Goal: Transaction & Acquisition: Purchase product/service

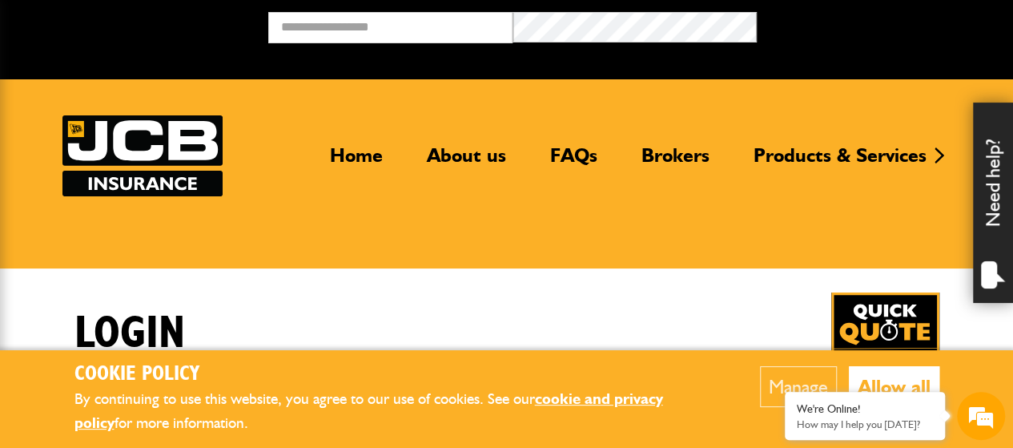
type input "**********"
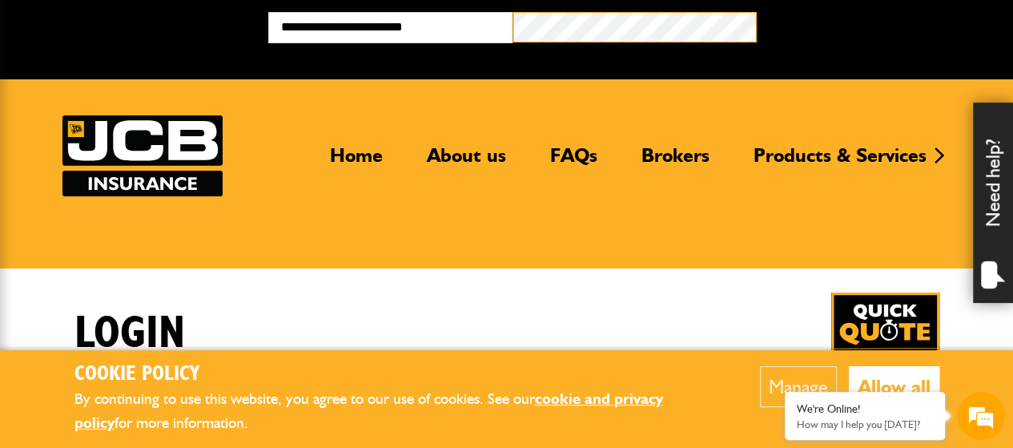
click at [757, 12] on button "Broker Login" at bounding box center [879, 24] width 244 height 25
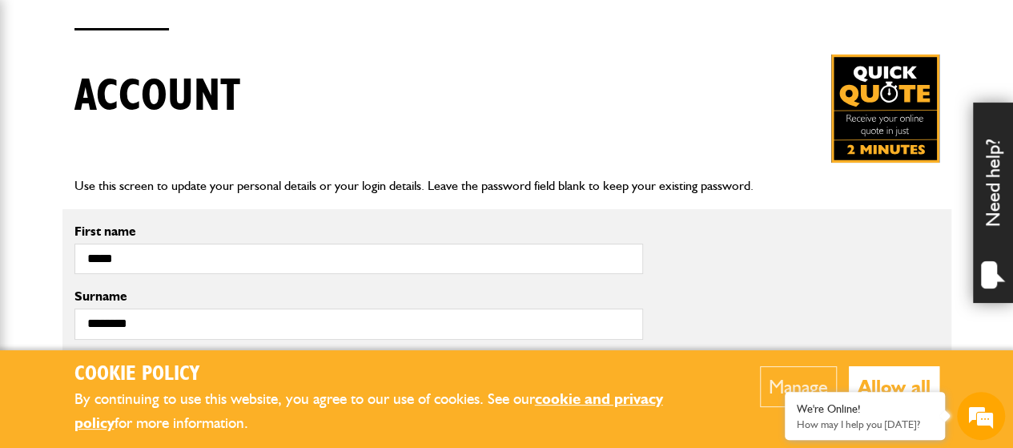
scroll to position [400, 0]
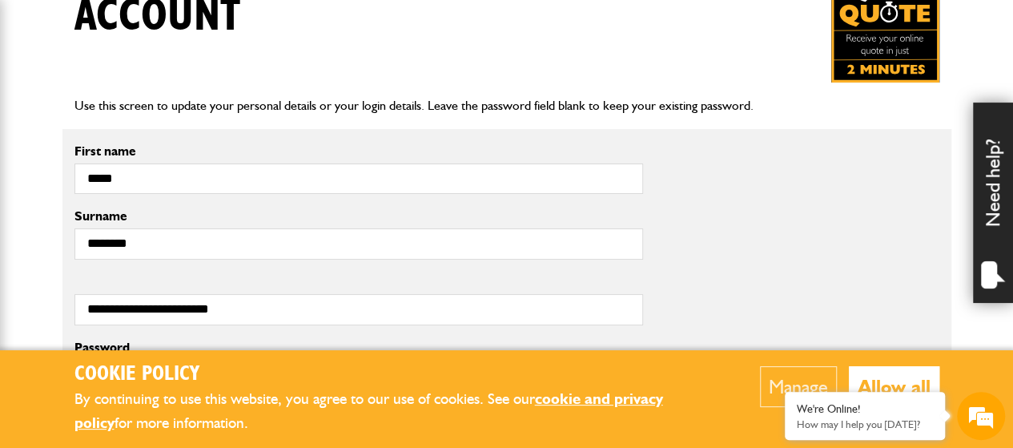
click at [911, 384] on button "Allow all" at bounding box center [894, 386] width 90 height 41
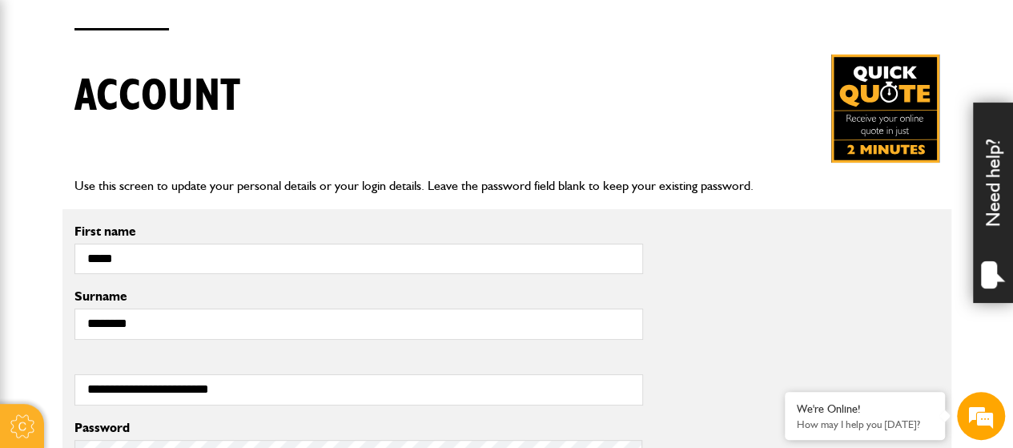
scroll to position [0, 0]
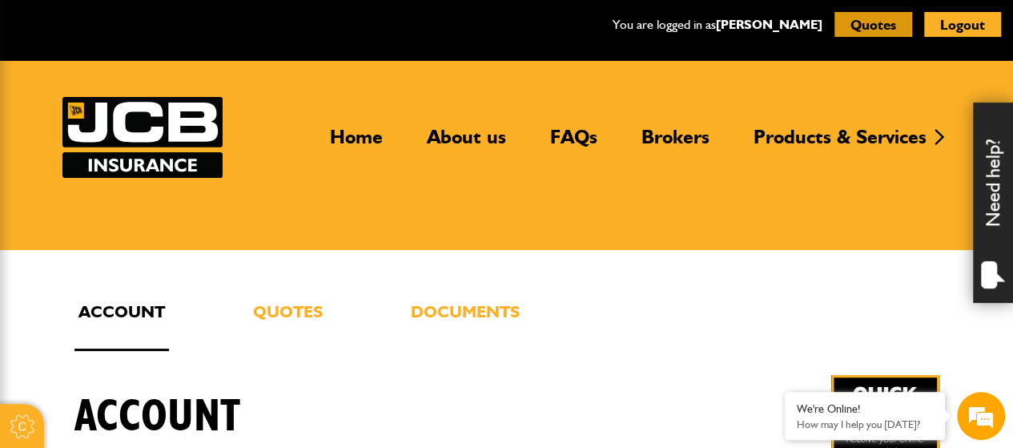
click at [873, 23] on button "Quotes" at bounding box center [873, 24] width 78 height 25
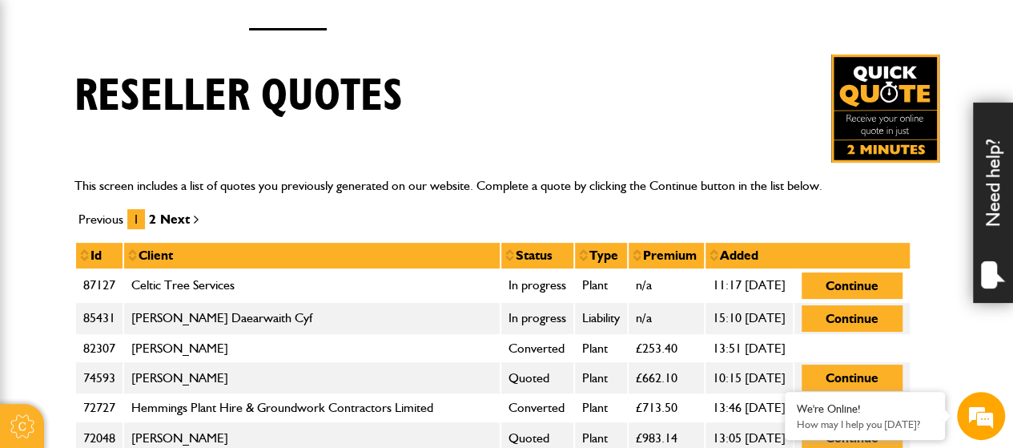
scroll to position [160, 0]
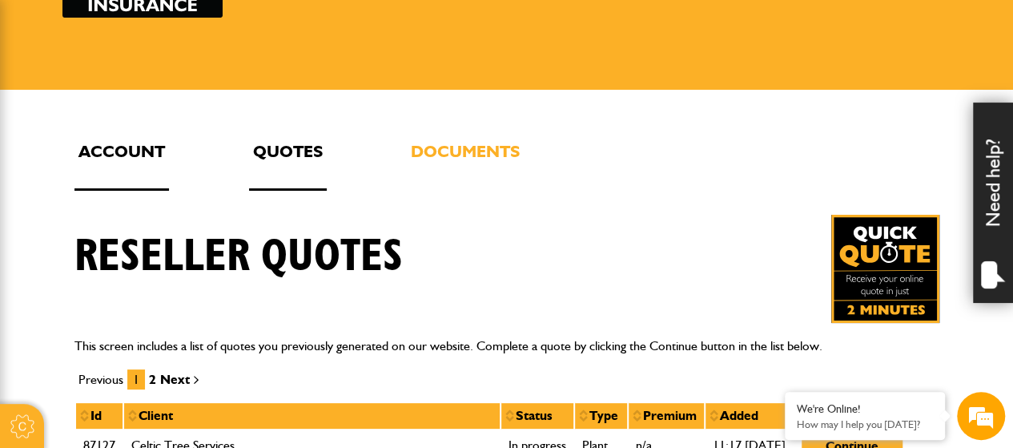
click at [118, 143] on link "Account" at bounding box center [121, 164] width 94 height 53
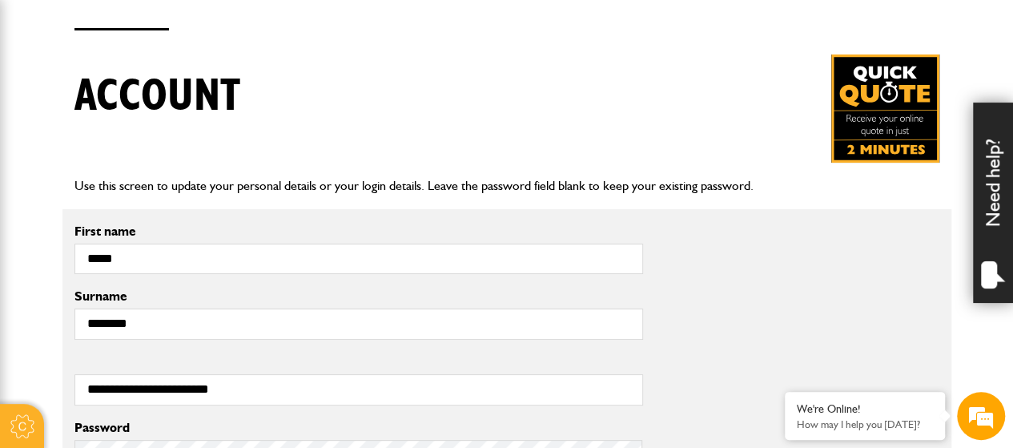
scroll to position [80, 0]
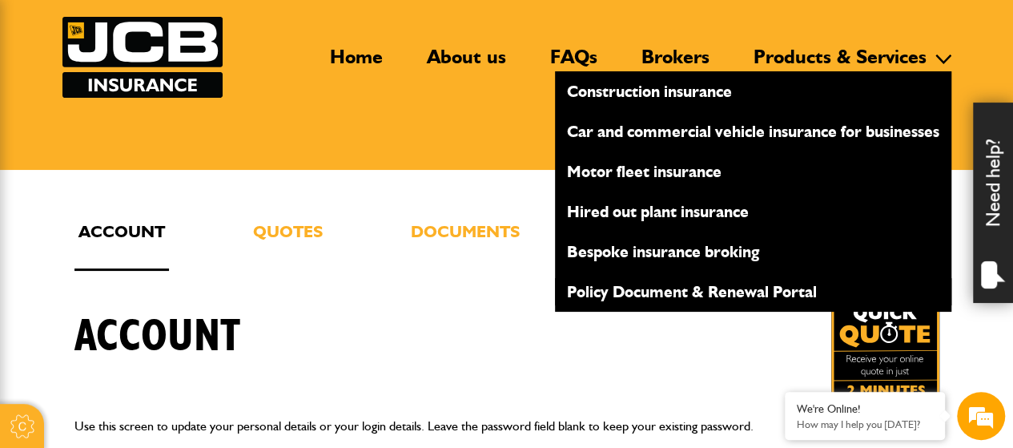
click at [684, 288] on link "Policy Document & Renewal Portal" at bounding box center [753, 291] width 396 height 27
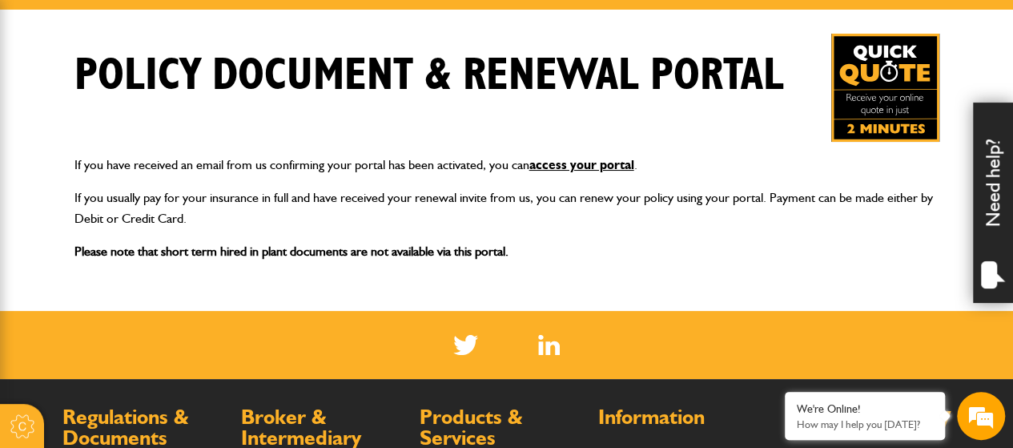
scroll to position [320, 0]
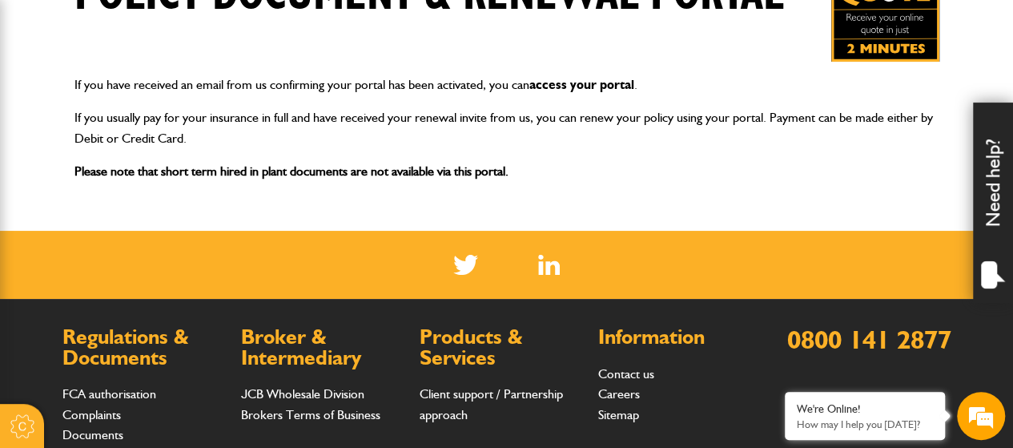
click at [602, 85] on link "access your portal" at bounding box center [581, 84] width 105 height 15
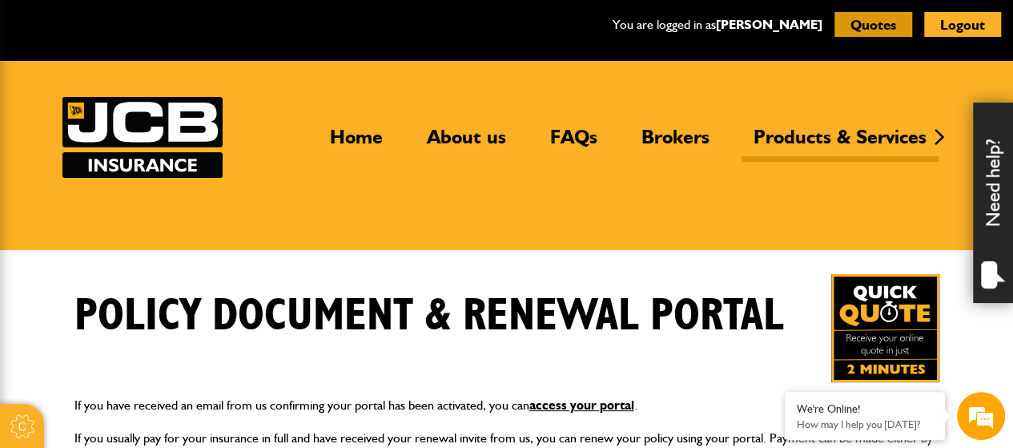
click at [856, 22] on button "Quotes" at bounding box center [873, 24] width 78 height 25
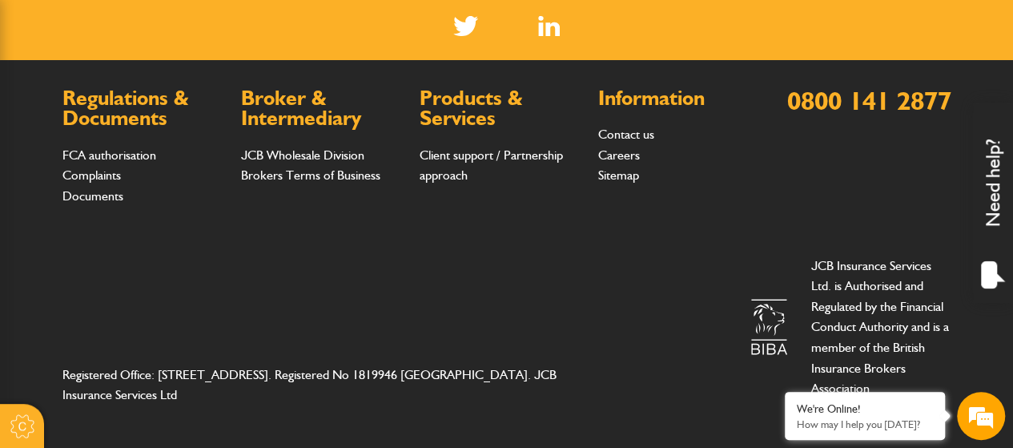
scroll to position [1957, 0]
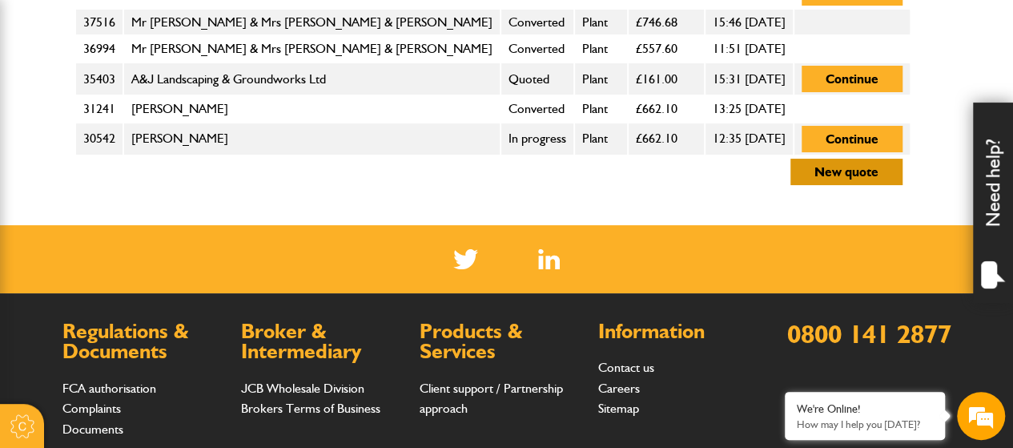
click at [861, 176] on button "New quote" at bounding box center [846, 172] width 112 height 26
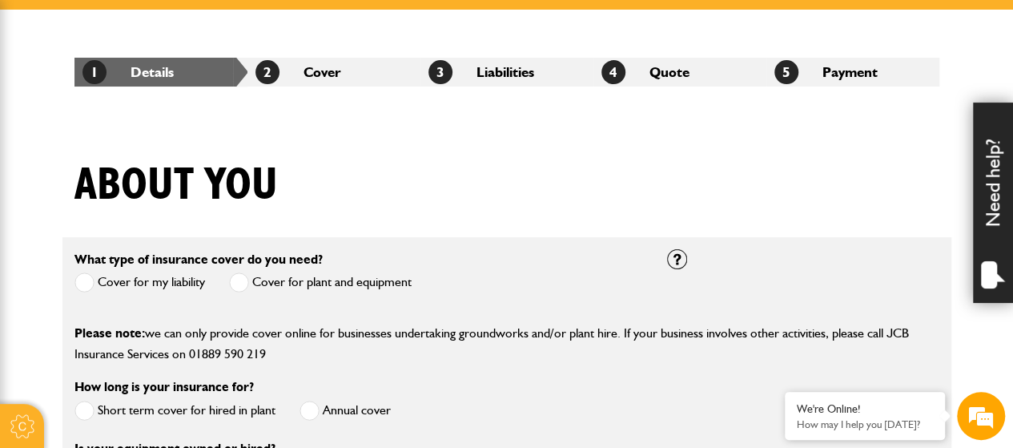
scroll to position [400, 0]
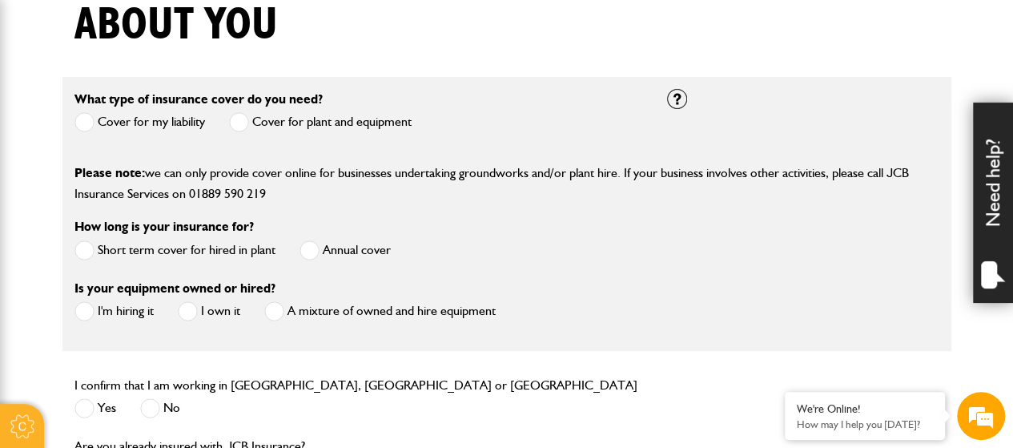
click at [237, 122] on span at bounding box center [239, 122] width 20 height 20
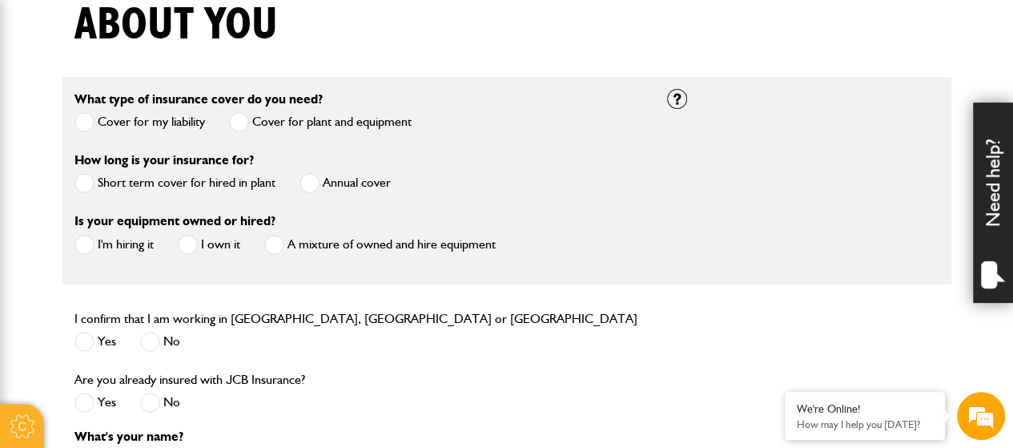
click at [315, 183] on span at bounding box center [309, 183] width 20 height 20
click at [85, 244] on span at bounding box center [84, 245] width 20 height 20
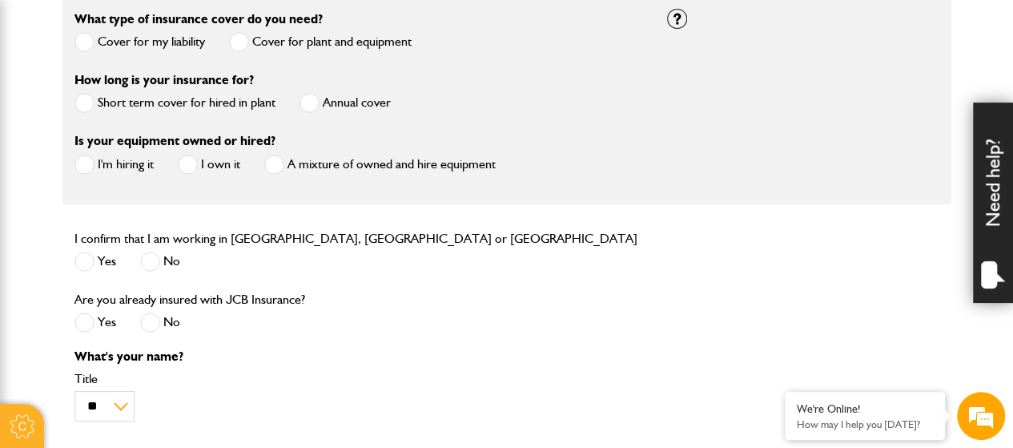
scroll to position [560, 0]
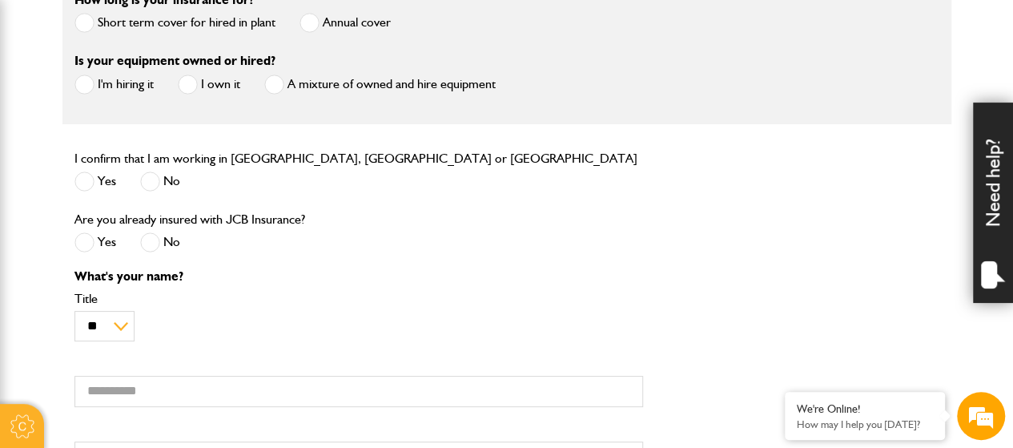
click at [81, 180] on span at bounding box center [84, 181] width 20 height 20
click at [151, 240] on span at bounding box center [150, 242] width 20 height 20
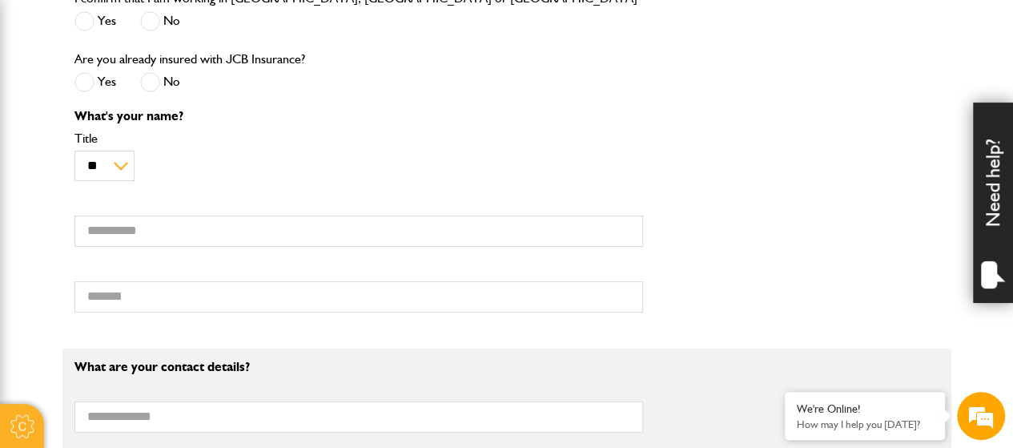
scroll to position [801, 0]
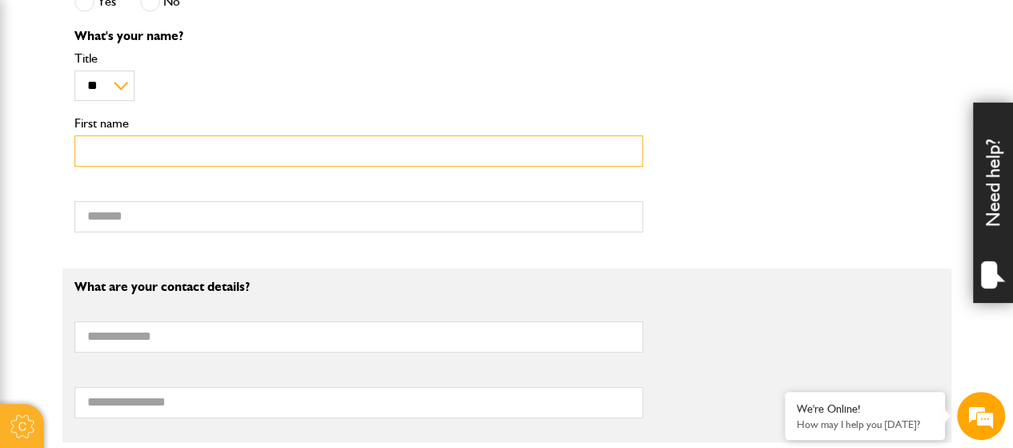
click at [133, 156] on input "First name" at bounding box center [358, 150] width 568 height 31
click at [152, 147] on input "First name" at bounding box center [358, 150] width 568 height 31
type input "**********"
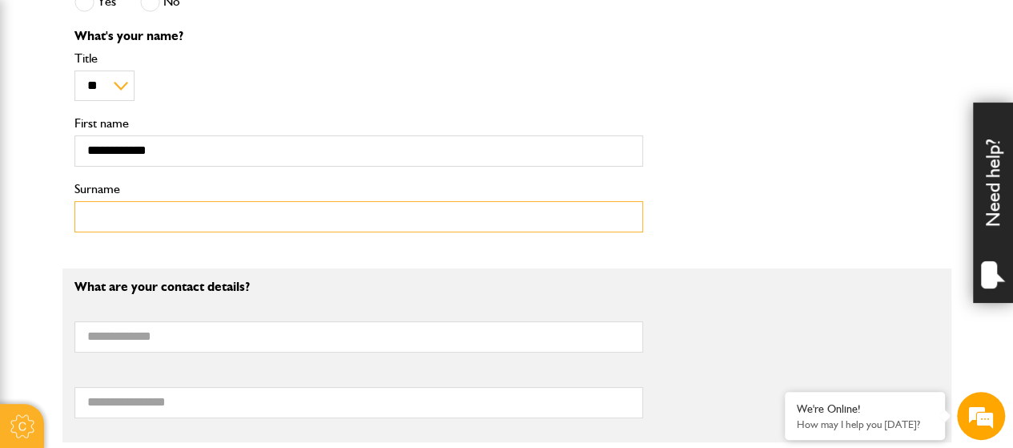
click at [110, 220] on input "Surname" at bounding box center [358, 216] width 568 height 31
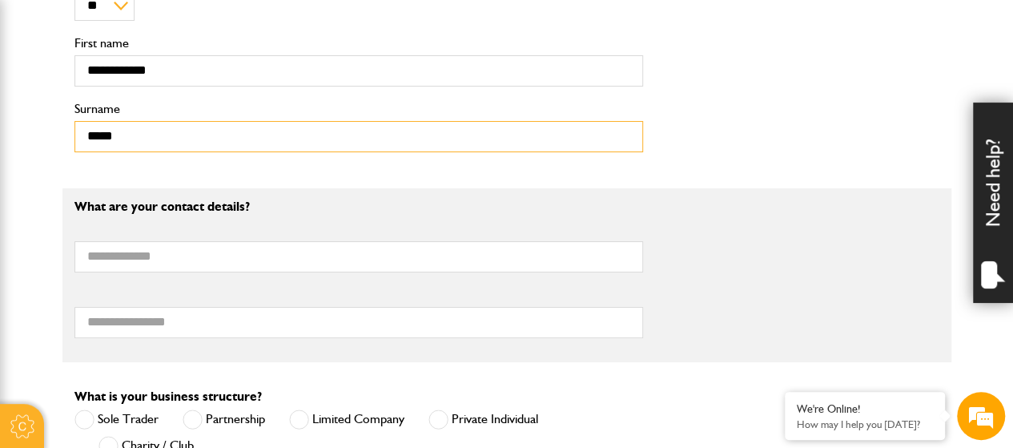
type input "*****"
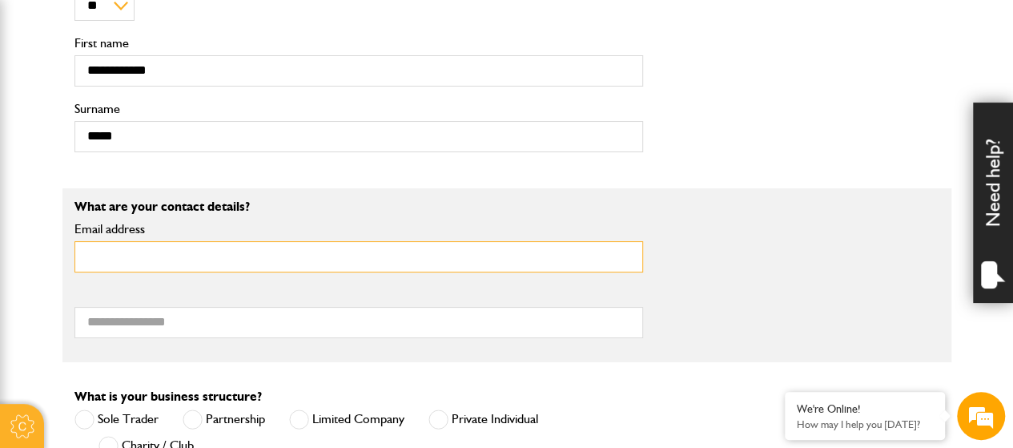
click at [176, 257] on input "Email address" at bounding box center [358, 256] width 568 height 31
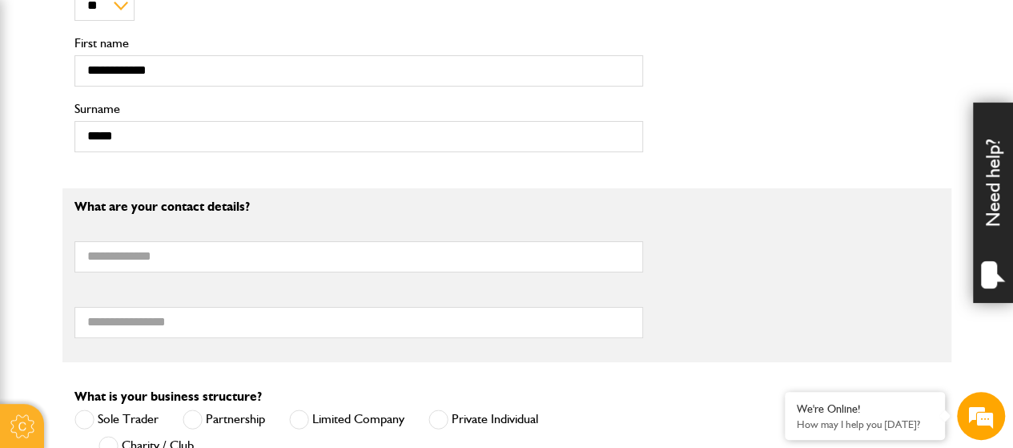
click at [668, 129] on div "**********" at bounding box center [506, 57] width 889 height 215
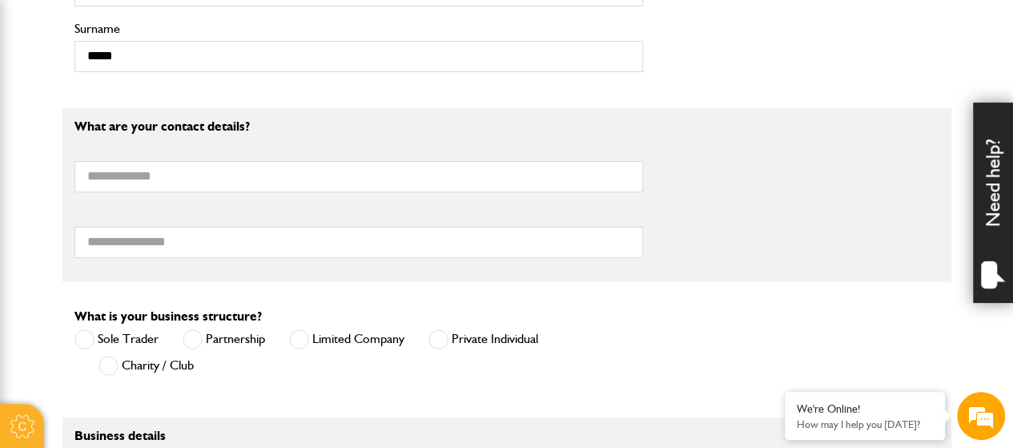
scroll to position [1041, 0]
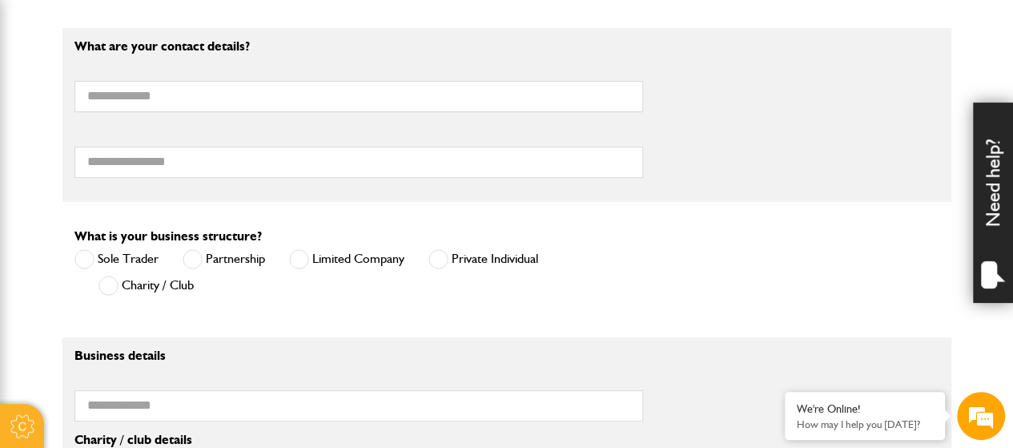
click at [197, 255] on span at bounding box center [193, 259] width 20 height 20
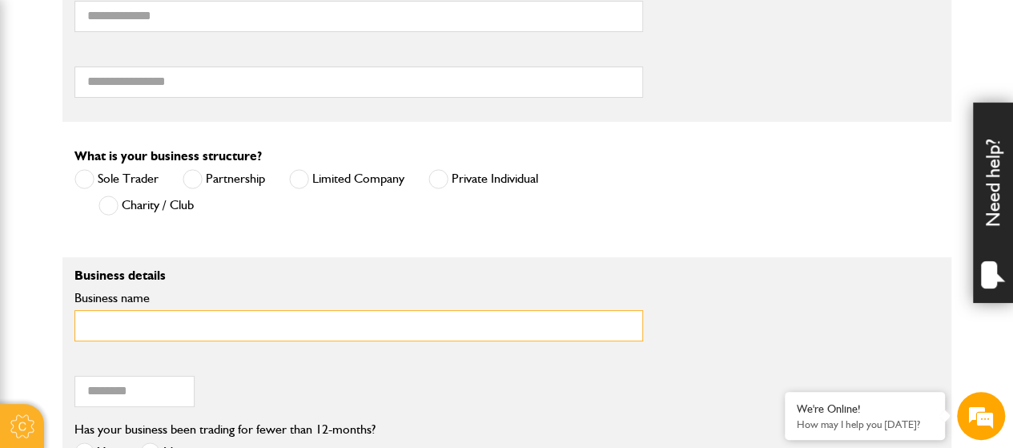
click at [142, 326] on input "Business name" at bounding box center [358, 325] width 568 height 31
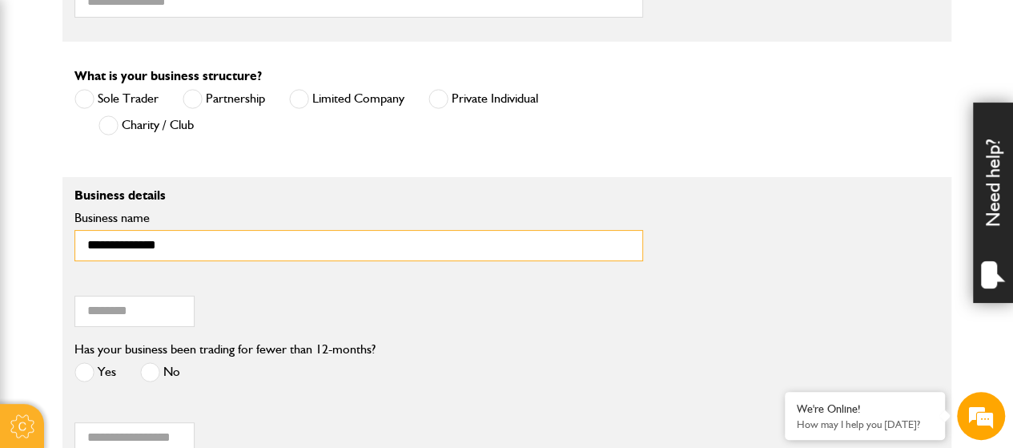
type input "**********"
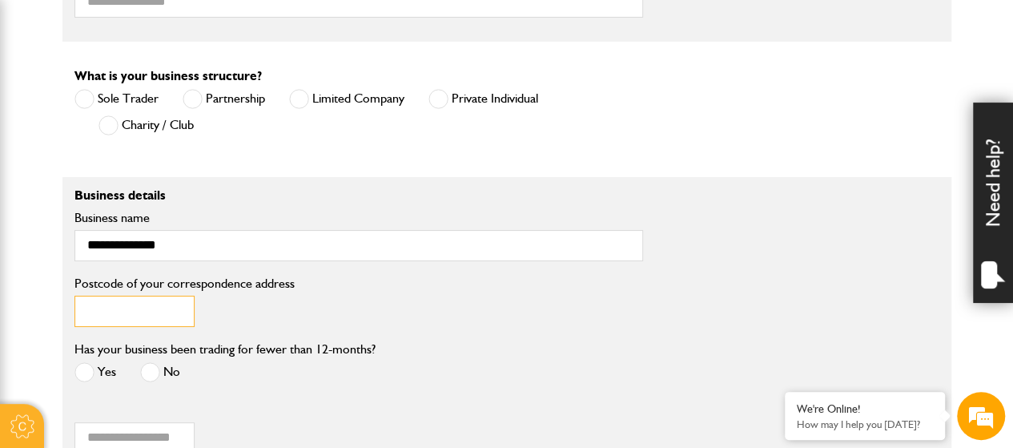
click at [131, 315] on input "Postcode of your correspondence address" at bounding box center [134, 310] width 120 height 31
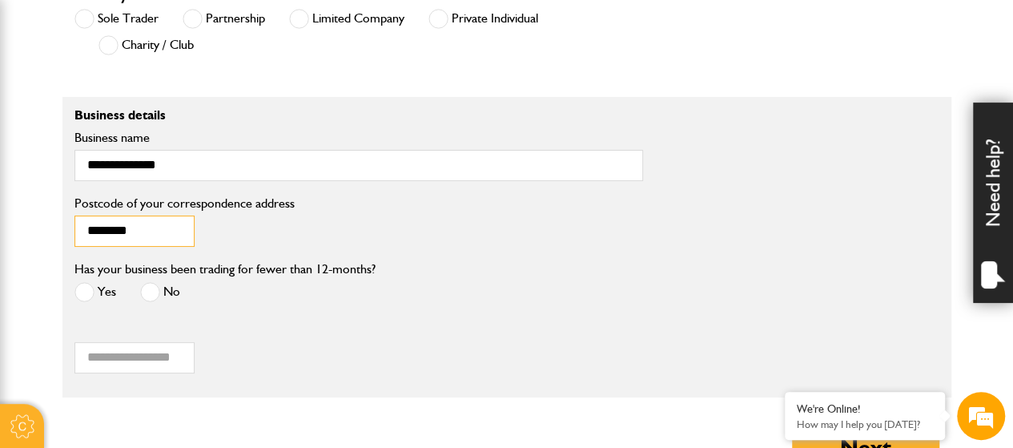
type input "********"
click at [88, 290] on span at bounding box center [84, 292] width 20 height 20
click at [146, 289] on span at bounding box center [150, 292] width 20 height 20
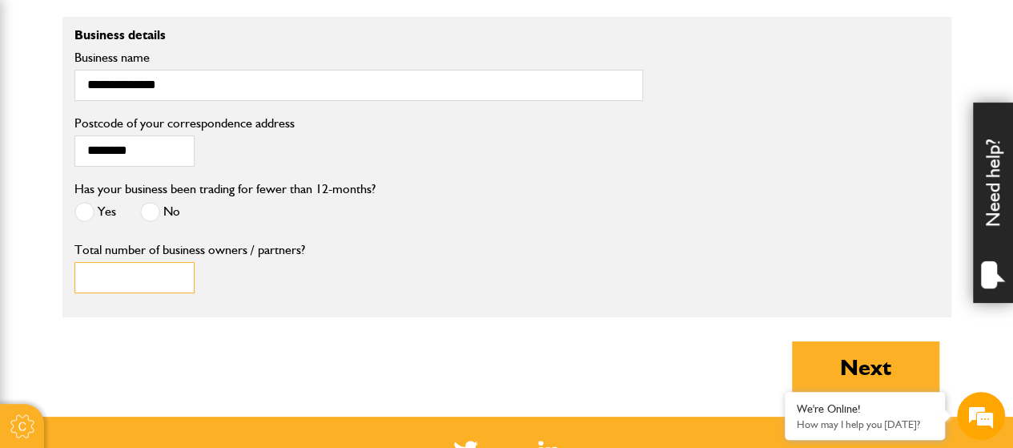
click at [162, 276] on input "Total number of business owners / partners?" at bounding box center [134, 277] width 120 height 31
click at [175, 270] on input "*" at bounding box center [134, 277] width 120 height 31
click at [173, 279] on input "*" at bounding box center [134, 277] width 120 height 31
type input "*"
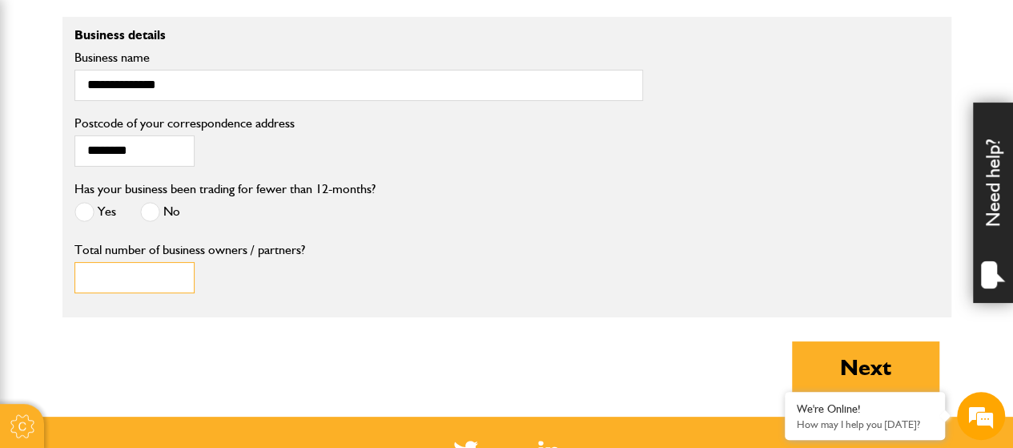
click at [175, 270] on input "*" at bounding box center [134, 277] width 120 height 31
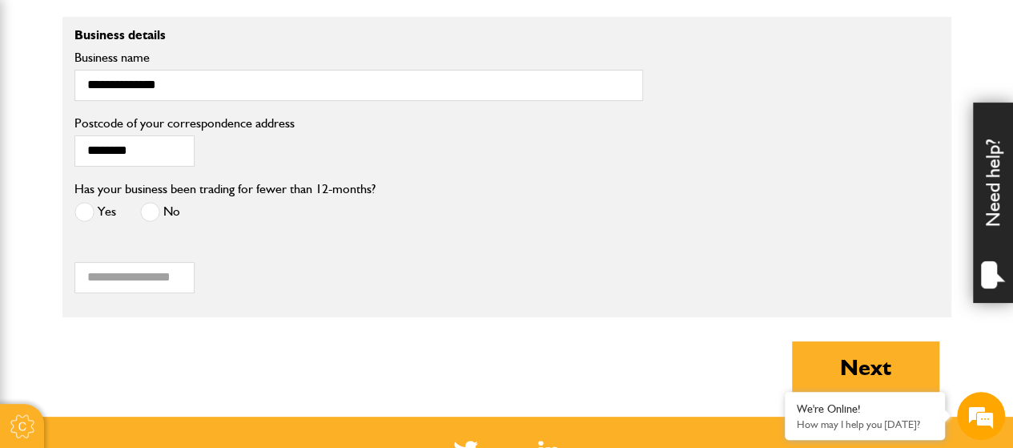
click at [378, 300] on div "* Total number of business owners / partners?" at bounding box center [358, 272] width 592 height 66
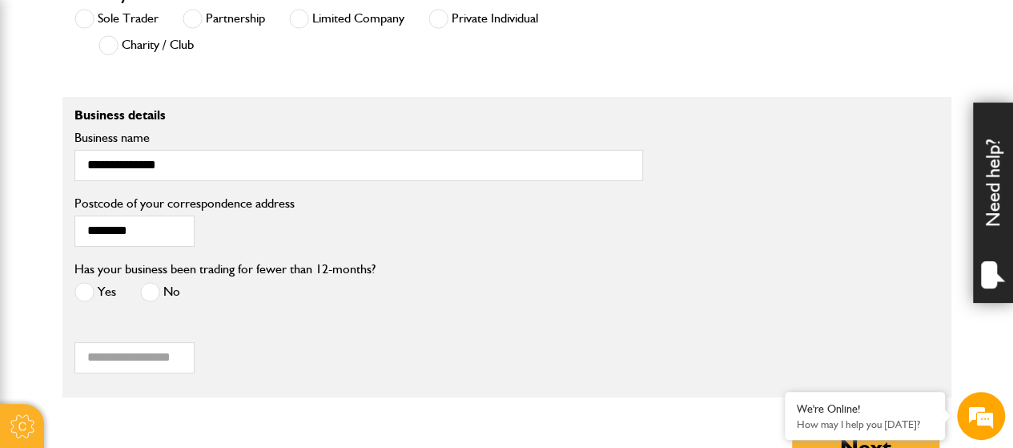
scroll to position [1201, 0]
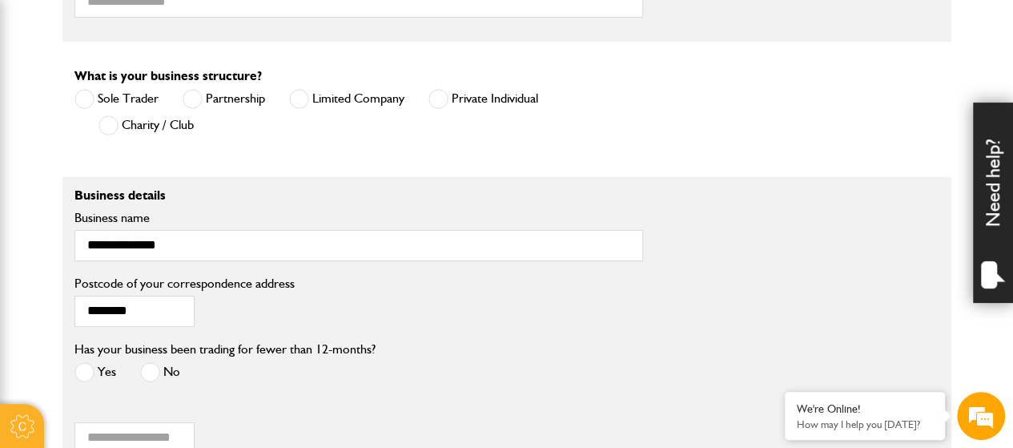
click at [82, 96] on span at bounding box center [84, 99] width 20 height 20
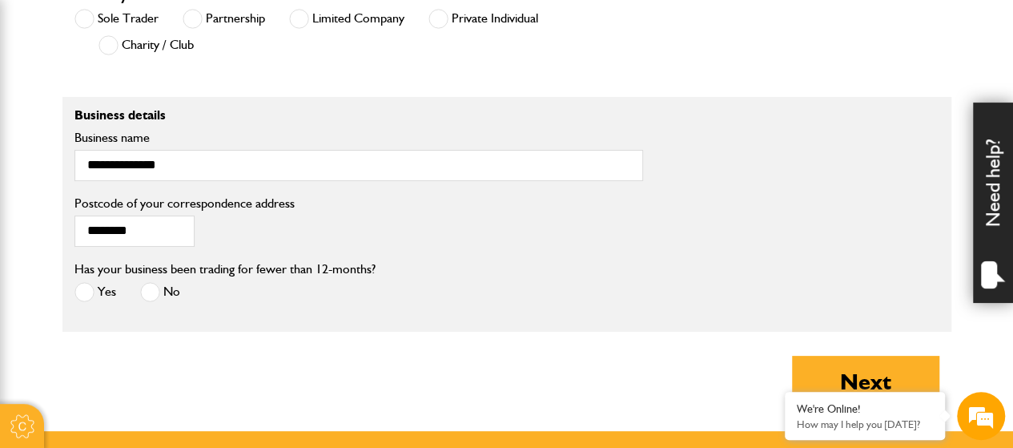
scroll to position [1361, 0]
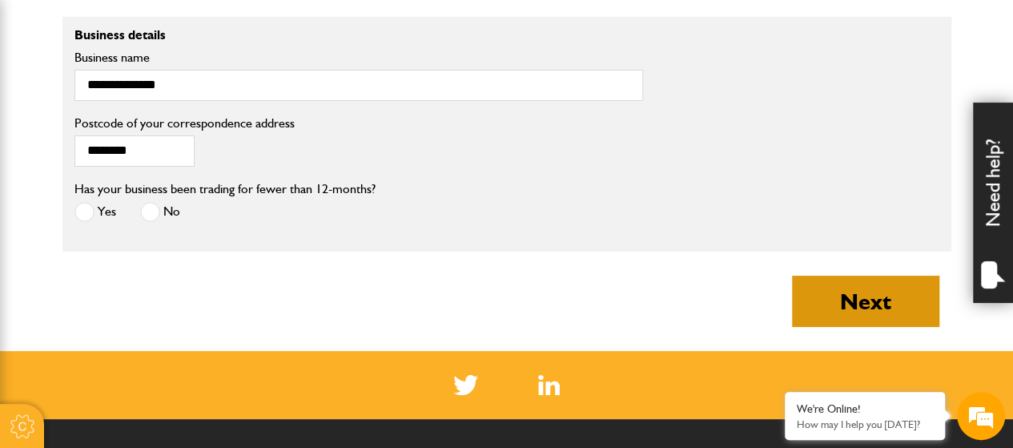
click at [801, 302] on button "Next" at bounding box center [865, 300] width 147 height 51
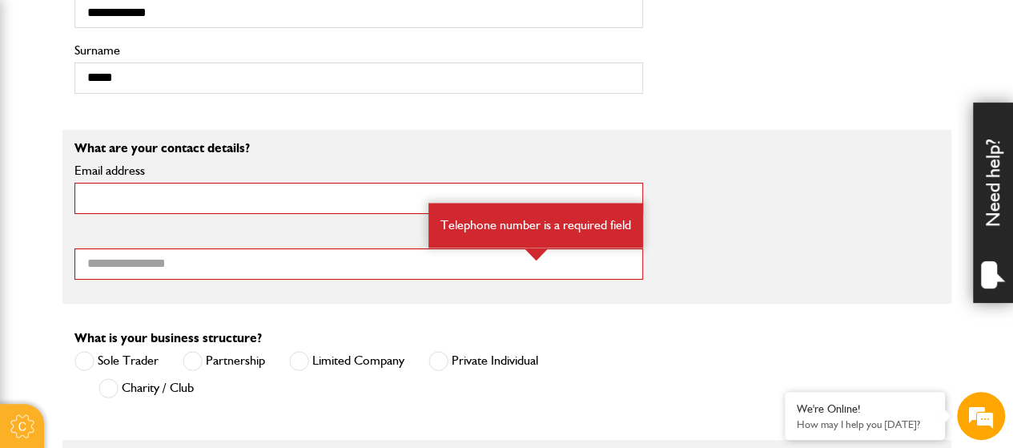
click at [164, 198] on input "Email address" at bounding box center [358, 198] width 568 height 31
click at [226, 197] on input "Email address" at bounding box center [358, 198] width 568 height 31
click at [190, 183] on input "Email address" at bounding box center [358, 198] width 568 height 31
type input "**********"
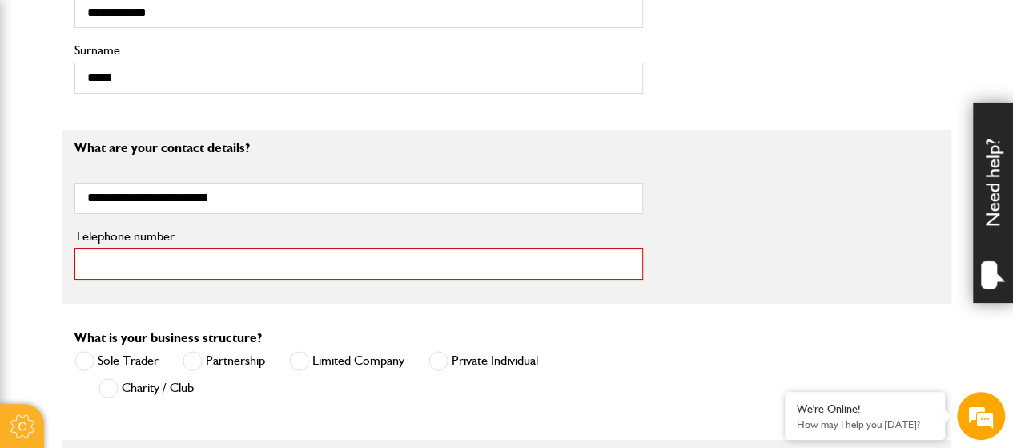
click at [191, 252] on input "Telephone number" at bounding box center [358, 263] width 568 height 31
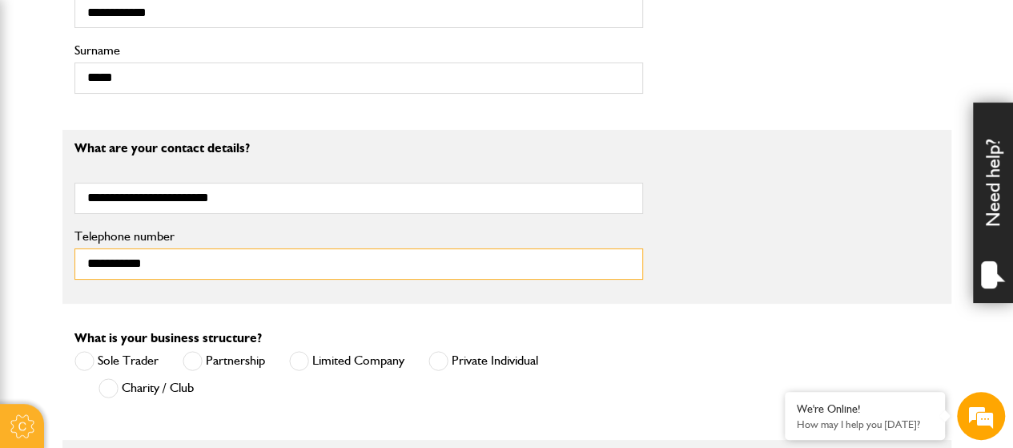
type input "**********"
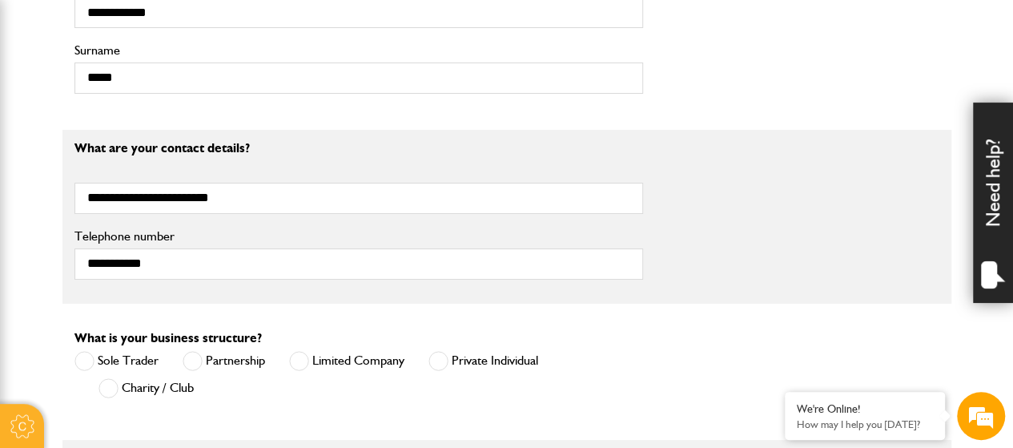
click at [50, 184] on body "Cookie Options You can control which cookies we use with the form below. Please…" at bounding box center [506, 94] width 1013 height 2270
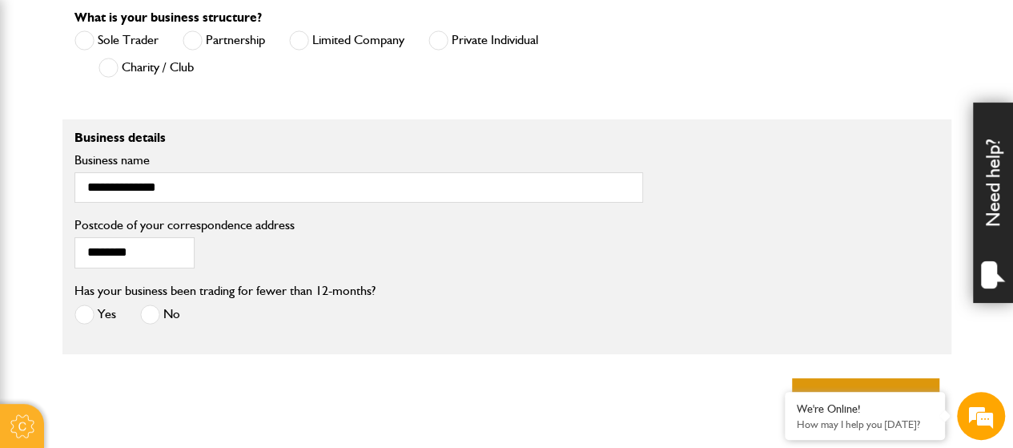
scroll to position [1441, 0]
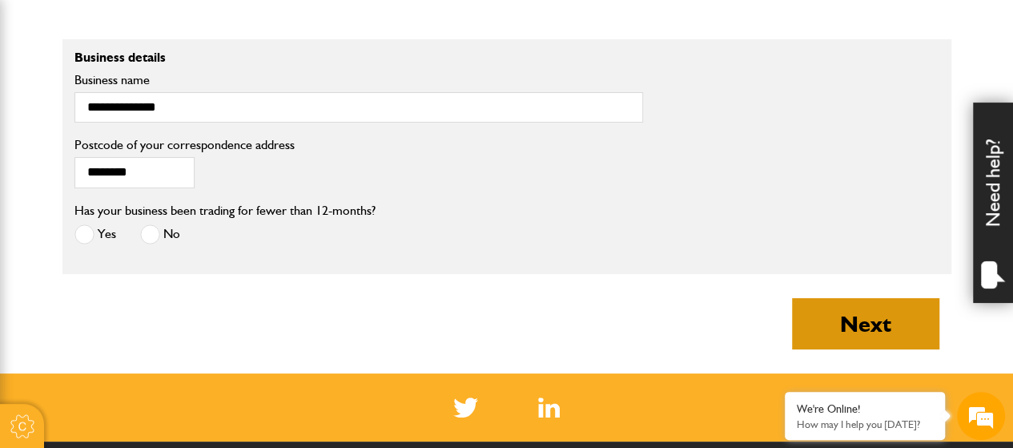
click at [869, 328] on button "Next" at bounding box center [865, 323] width 147 height 51
type input "**********"
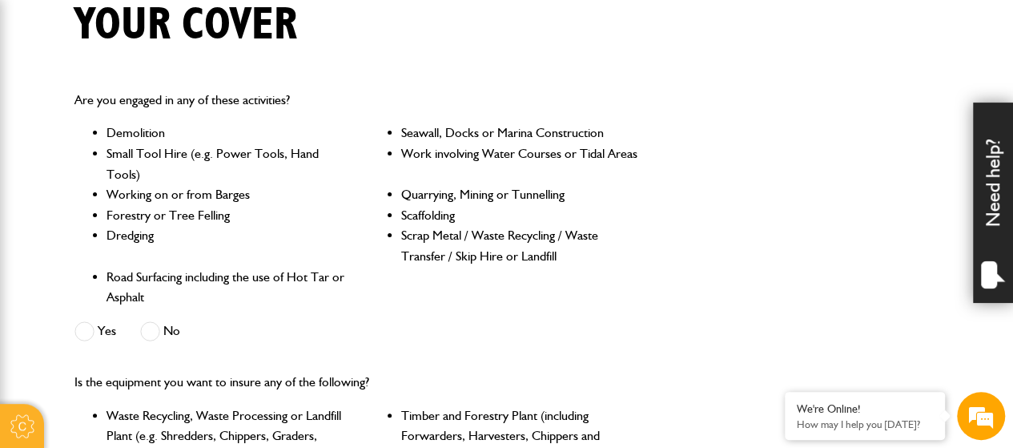
click at [154, 327] on span at bounding box center [150, 331] width 20 height 20
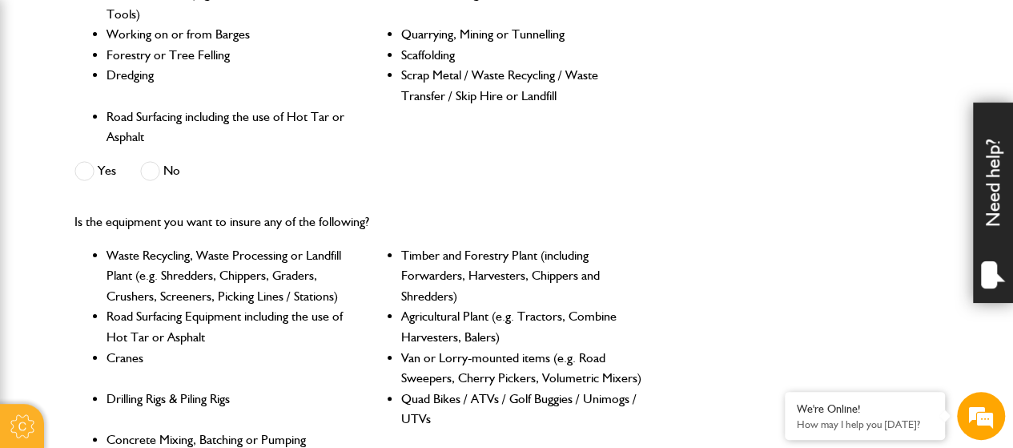
scroll to position [480, 0]
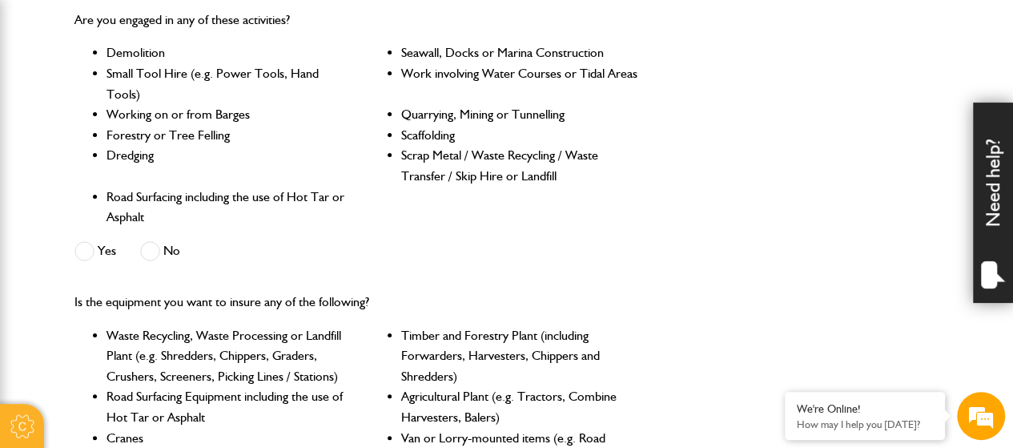
click at [80, 244] on span at bounding box center [84, 251] width 20 height 20
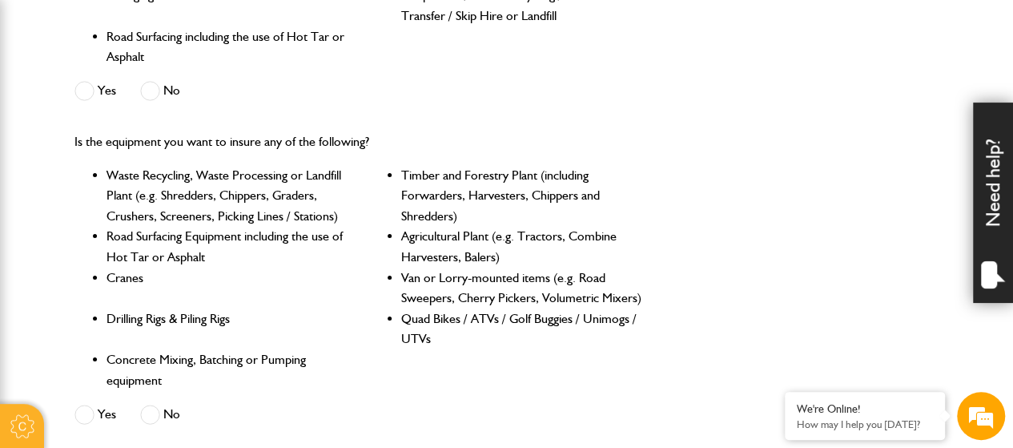
scroll to position [721, 0]
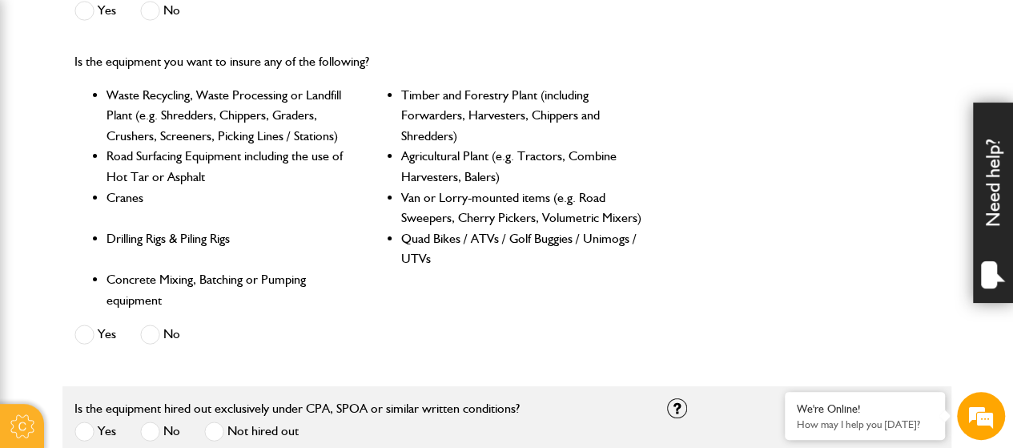
click at [79, 334] on span at bounding box center [84, 334] width 20 height 20
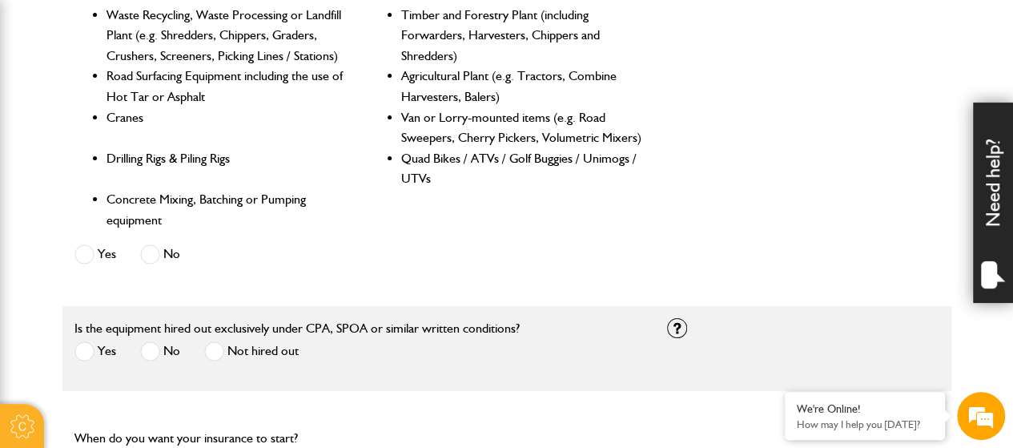
scroll to position [881, 0]
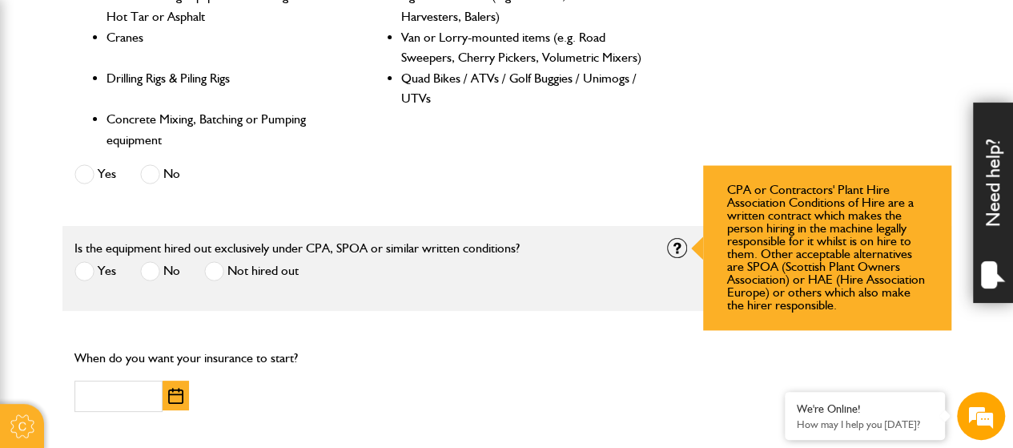
click at [673, 244] on div at bounding box center [677, 248] width 20 height 20
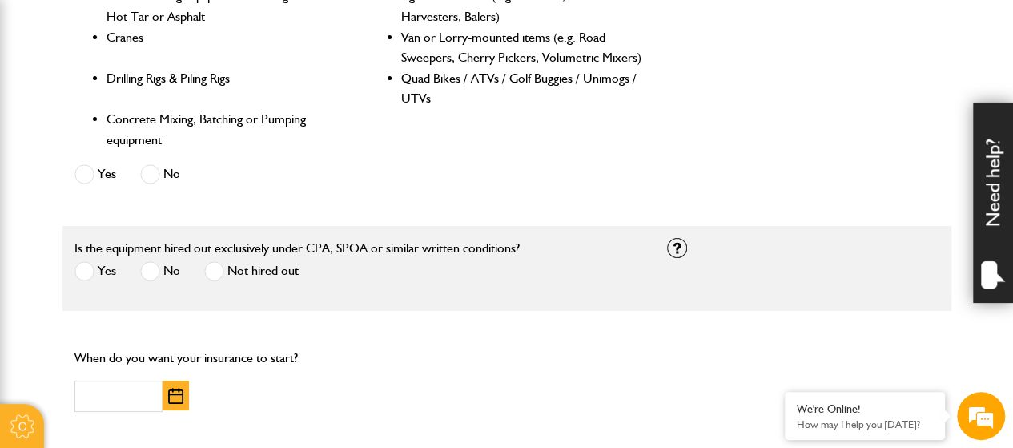
click at [216, 268] on span at bounding box center [214, 271] width 20 height 20
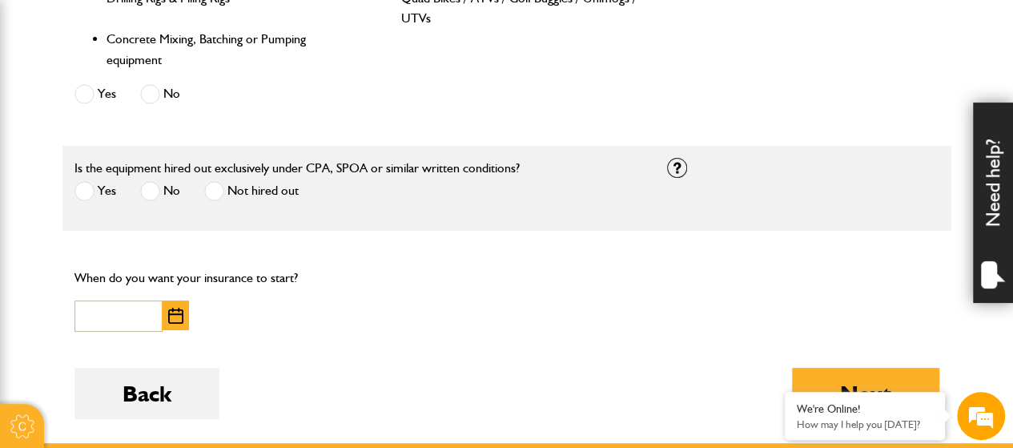
click at [115, 315] on input "text" at bounding box center [118, 315] width 88 height 31
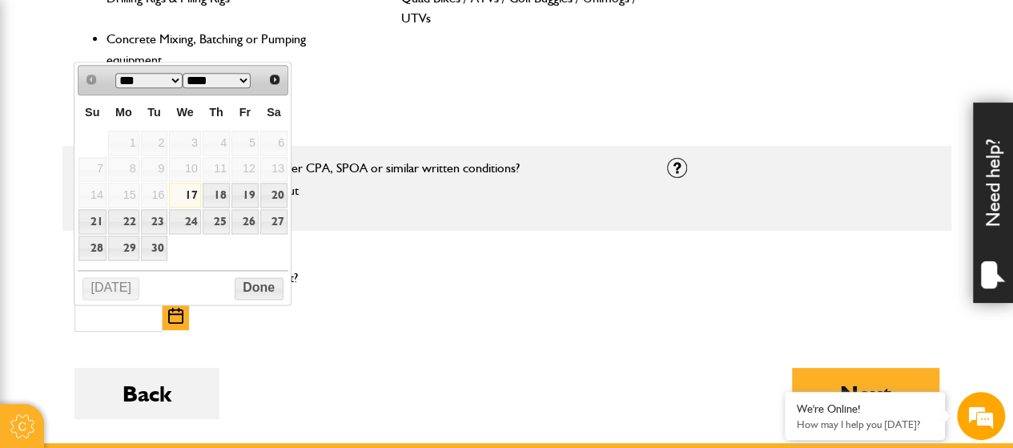
click at [191, 190] on link "17" at bounding box center [184, 195] width 31 height 25
type input "**********"
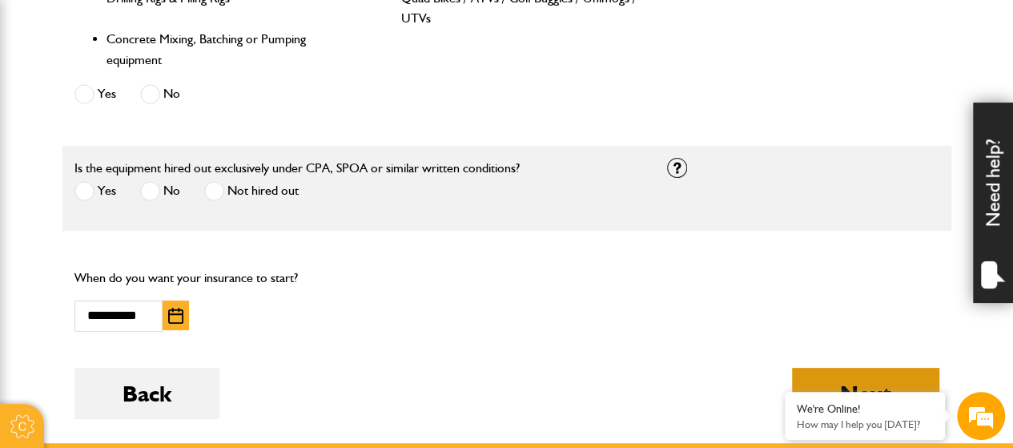
click at [842, 377] on button "Next" at bounding box center [865, 392] width 147 height 51
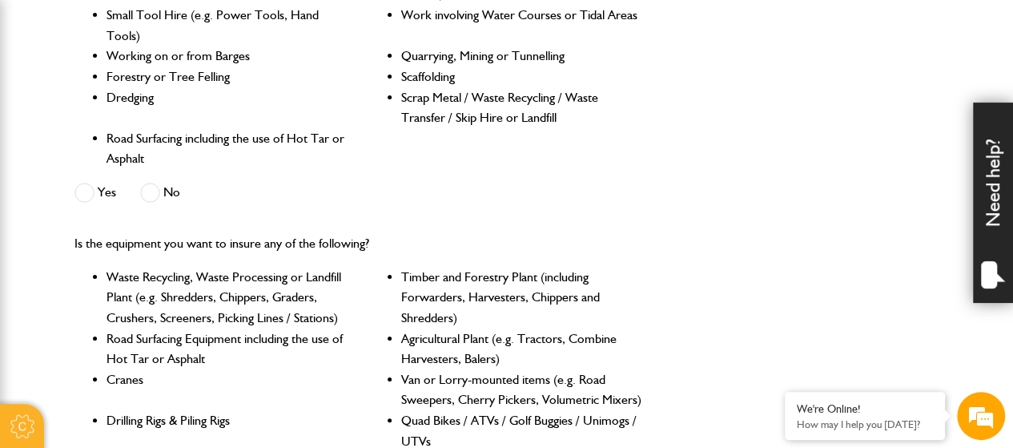
scroll to position [721, 0]
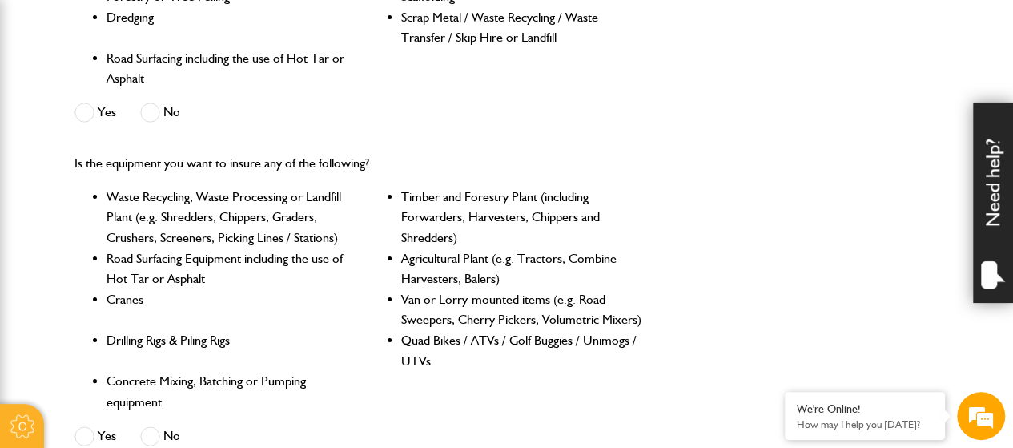
click at [143, 113] on span at bounding box center [150, 112] width 20 height 20
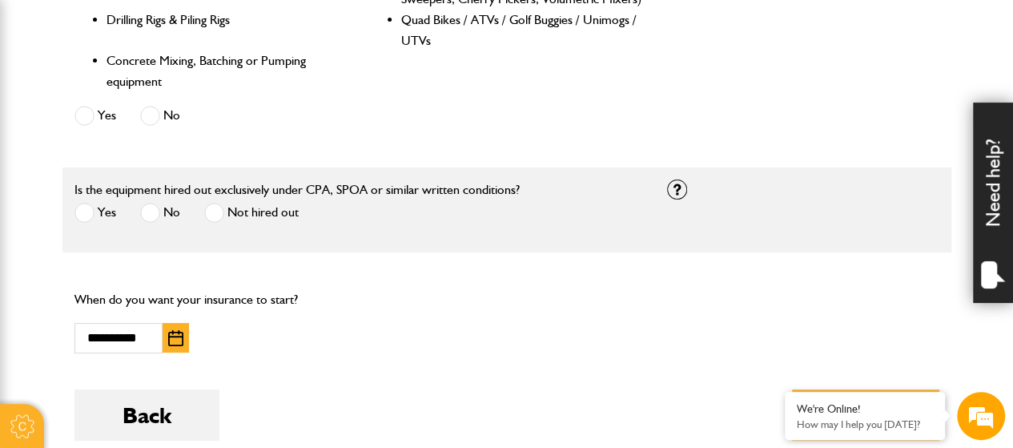
scroll to position [1121, 0]
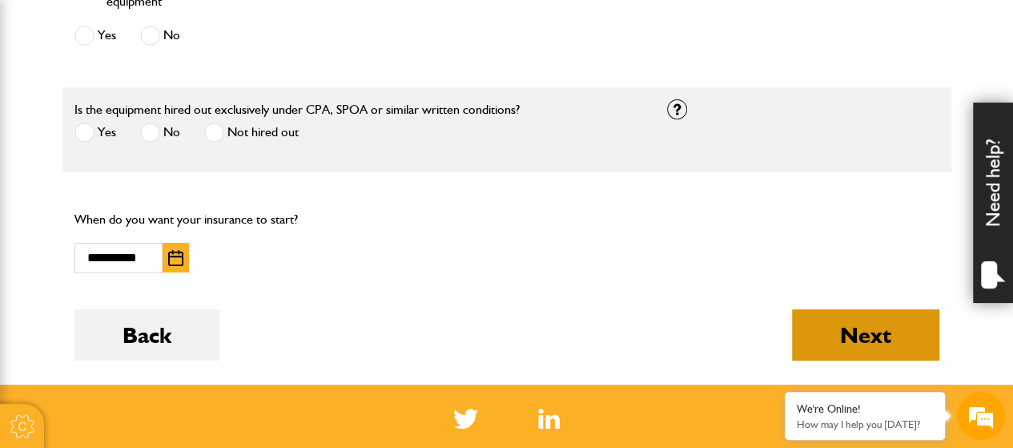
click at [850, 335] on button "Next" at bounding box center [865, 334] width 147 height 51
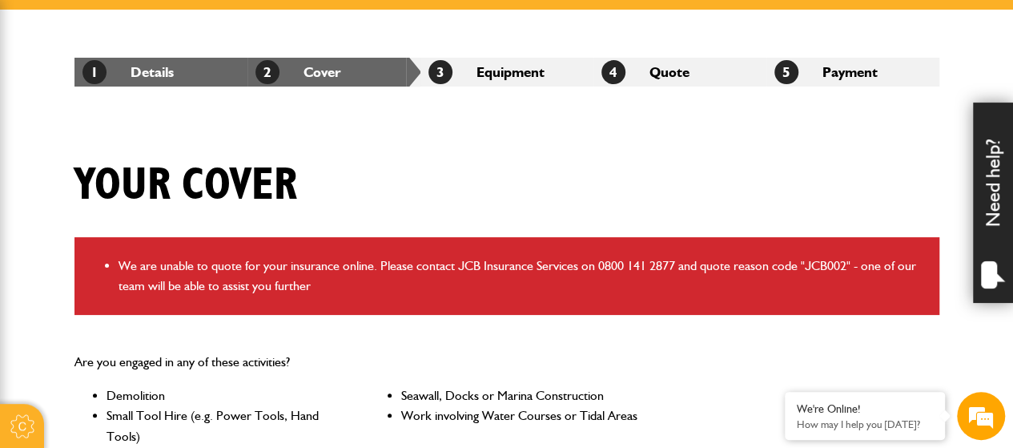
click at [335, 70] on li "2 Cover" at bounding box center [333, 72] width 173 height 29
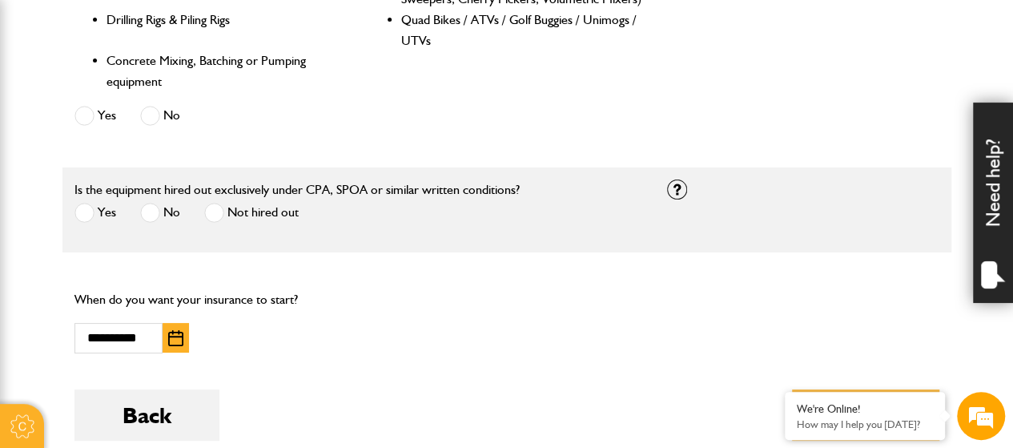
scroll to position [1201, 0]
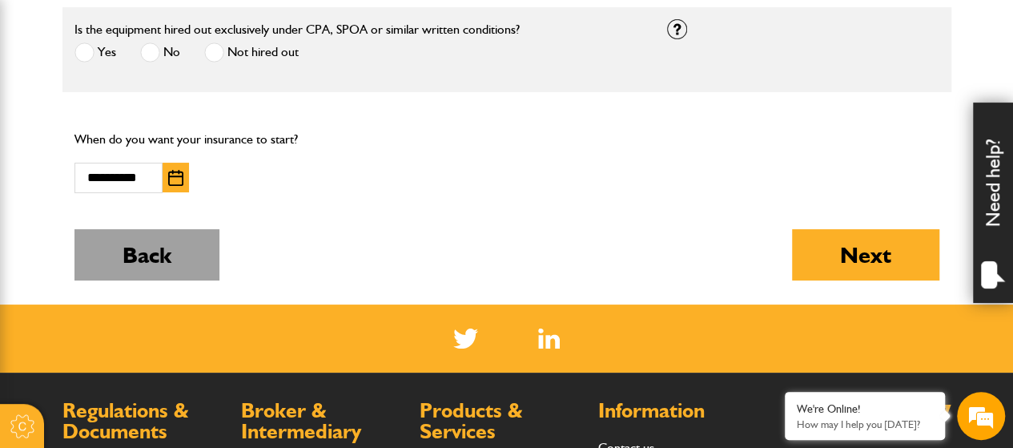
click at [155, 251] on button "Back" at bounding box center [146, 254] width 145 height 51
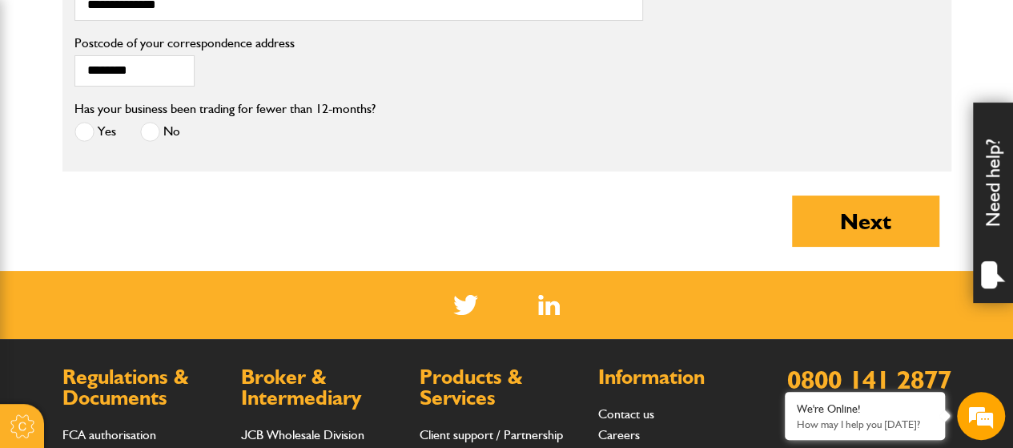
scroll to position [1521, 0]
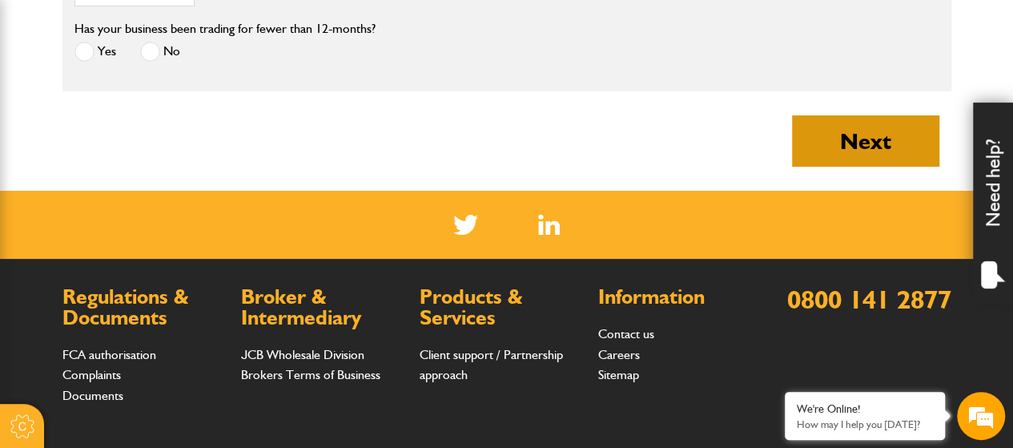
click at [889, 151] on button "Next" at bounding box center [865, 140] width 147 height 51
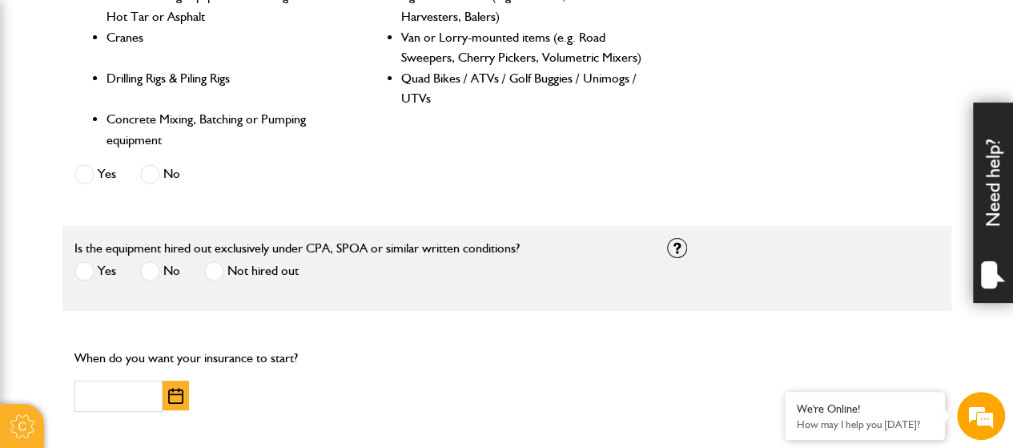
scroll to position [961, 0]
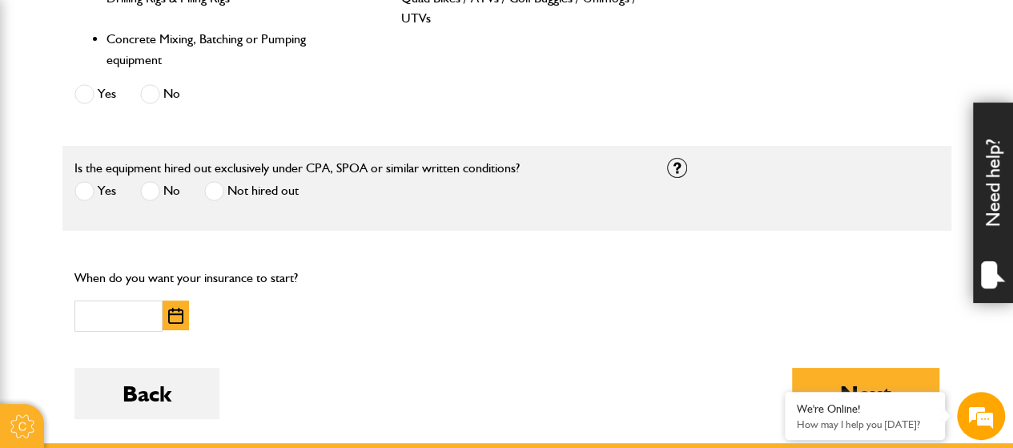
click at [221, 193] on span at bounding box center [214, 191] width 20 height 20
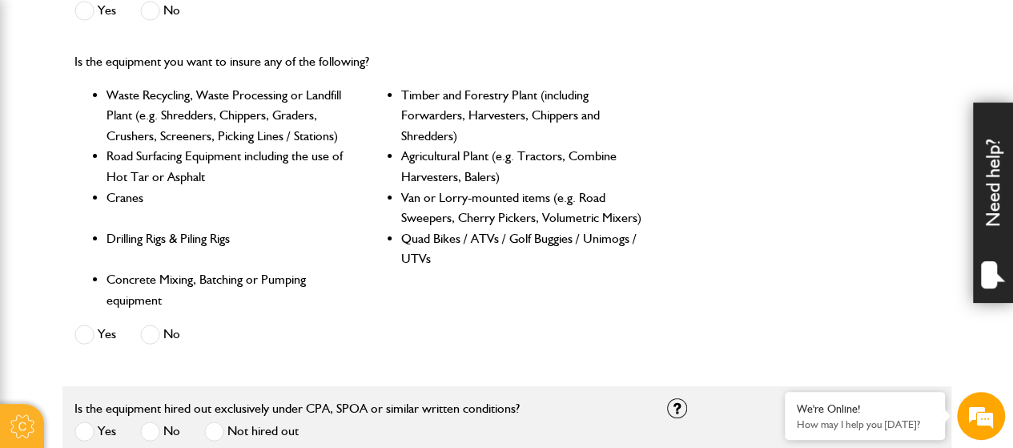
scroll to position [640, 0]
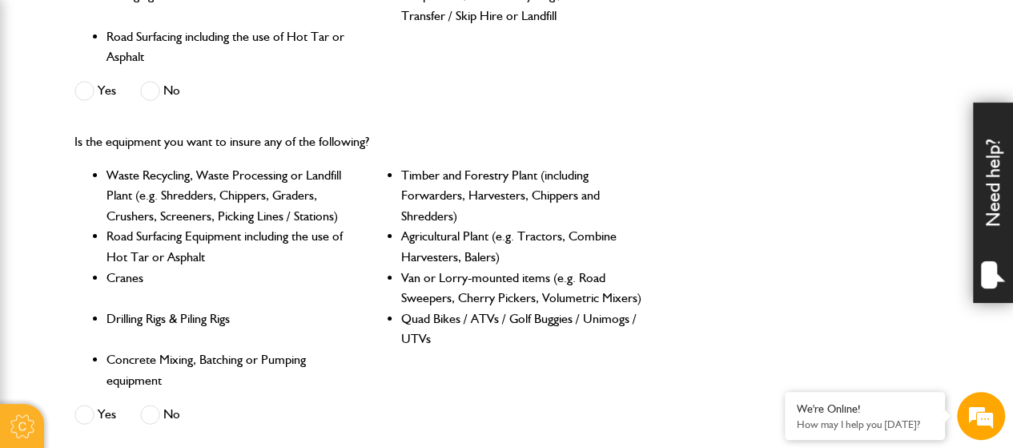
click at [80, 87] on span at bounding box center [84, 91] width 20 height 20
click at [79, 412] on span at bounding box center [84, 414] width 20 height 20
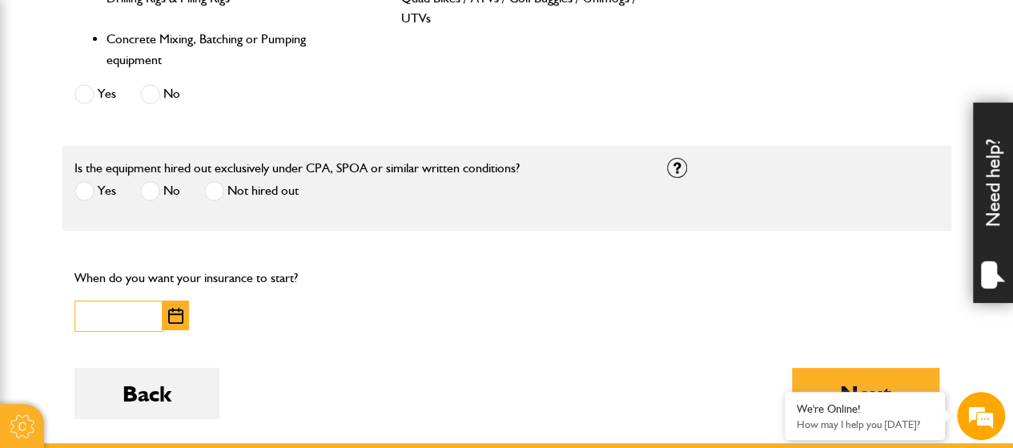
click at [147, 313] on input "text" at bounding box center [118, 315] width 88 height 31
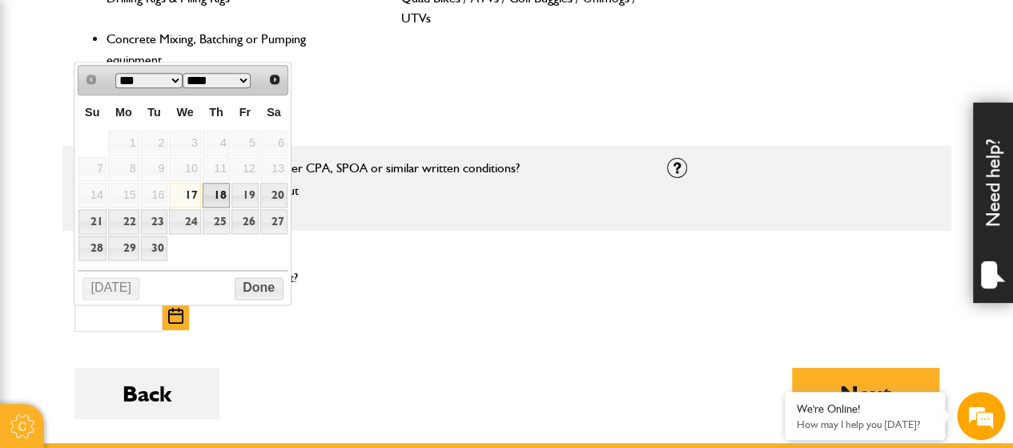
click at [215, 196] on link "18" at bounding box center [216, 195] width 27 height 25
type input "**********"
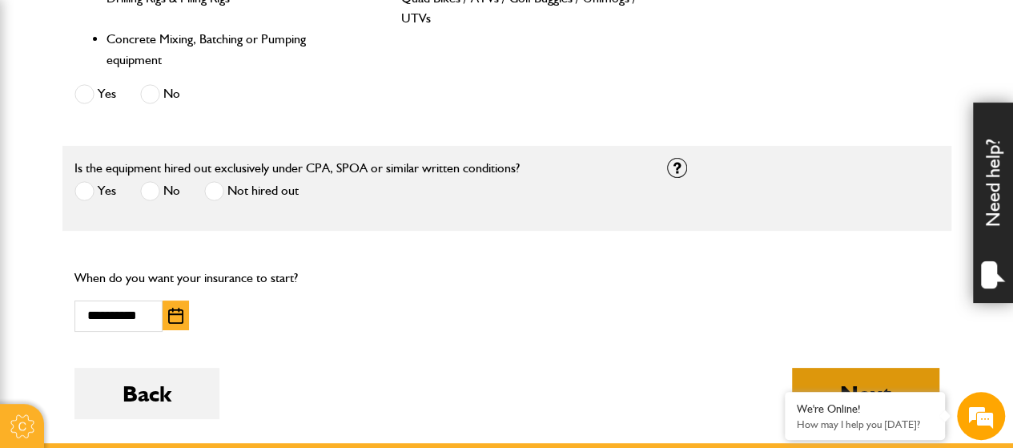
click at [878, 376] on button "Next" at bounding box center [865, 392] width 147 height 51
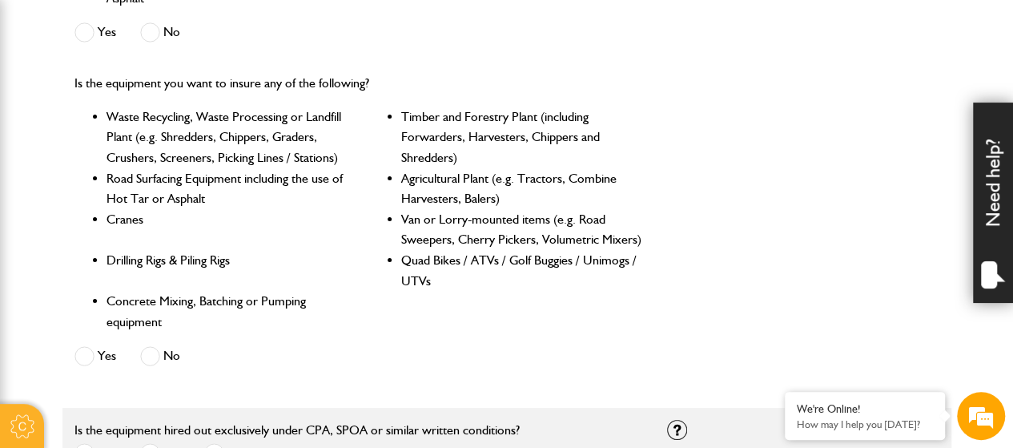
scroll to position [400, 0]
